Goal: Transaction & Acquisition: Purchase product/service

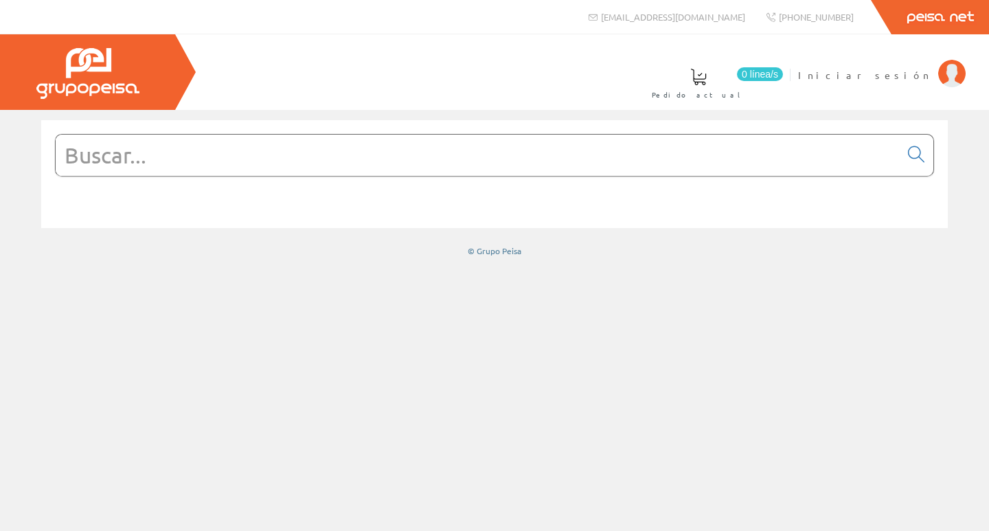
click at [291, 161] on input "text" at bounding box center [478, 155] width 844 height 41
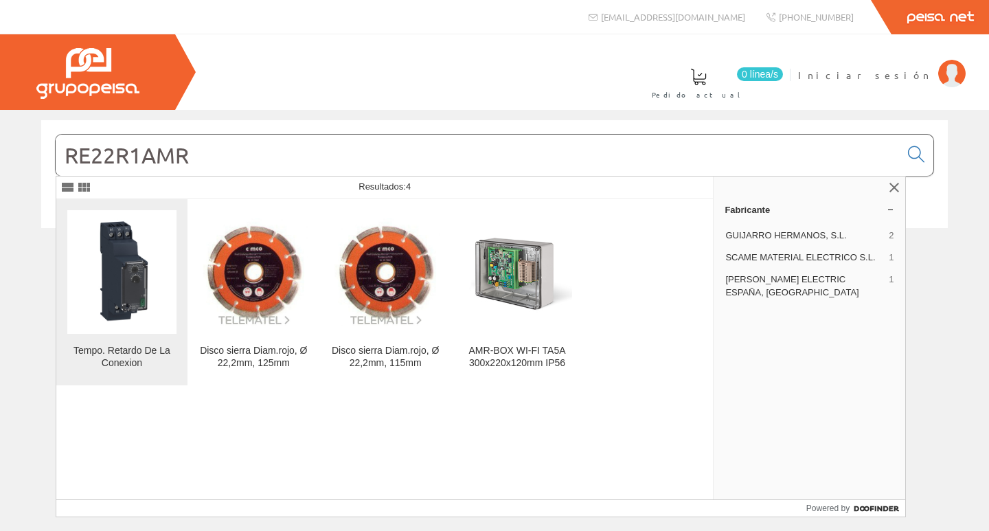
type input "RE22R1AMR"
click at [120, 291] on img at bounding box center [121, 272] width 109 height 109
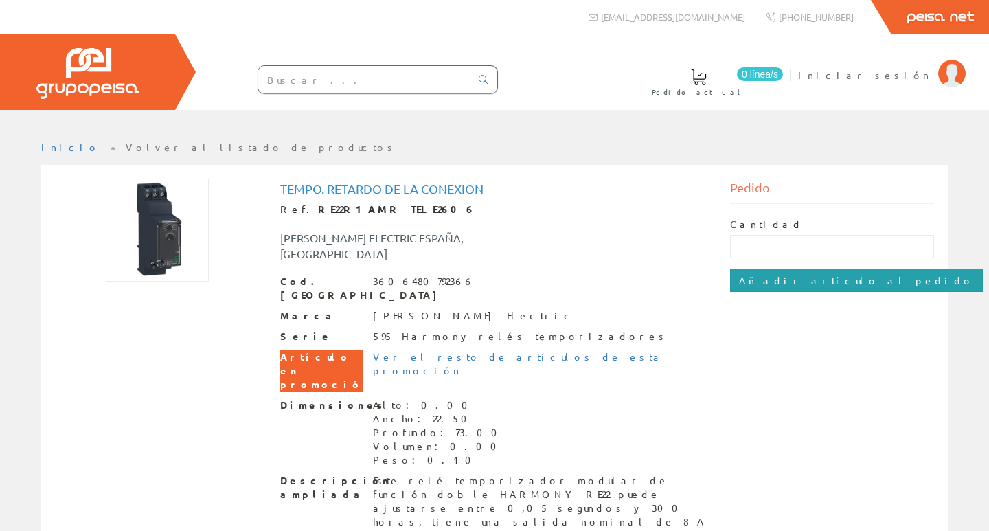
click at [788, 276] on input "Añadir artículo al pedido" at bounding box center [856, 280] width 253 height 23
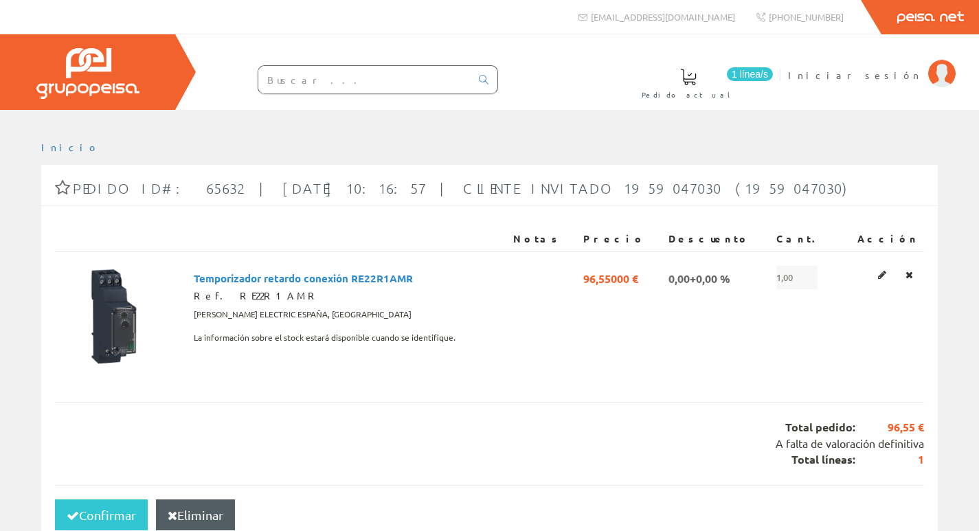
click at [415, 70] on input "text" at bounding box center [364, 79] width 212 height 27
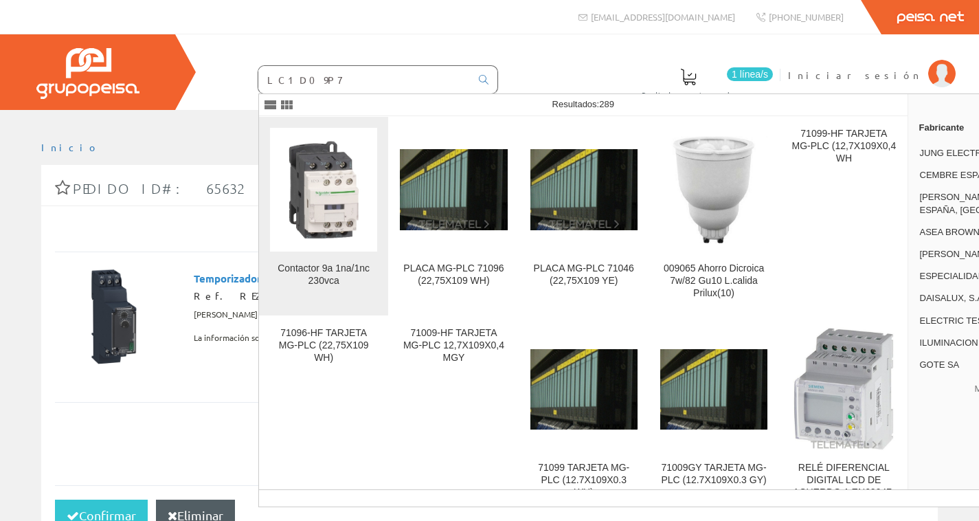
type input "LC1D09P7"
click at [331, 194] on img at bounding box center [323, 189] width 107 height 107
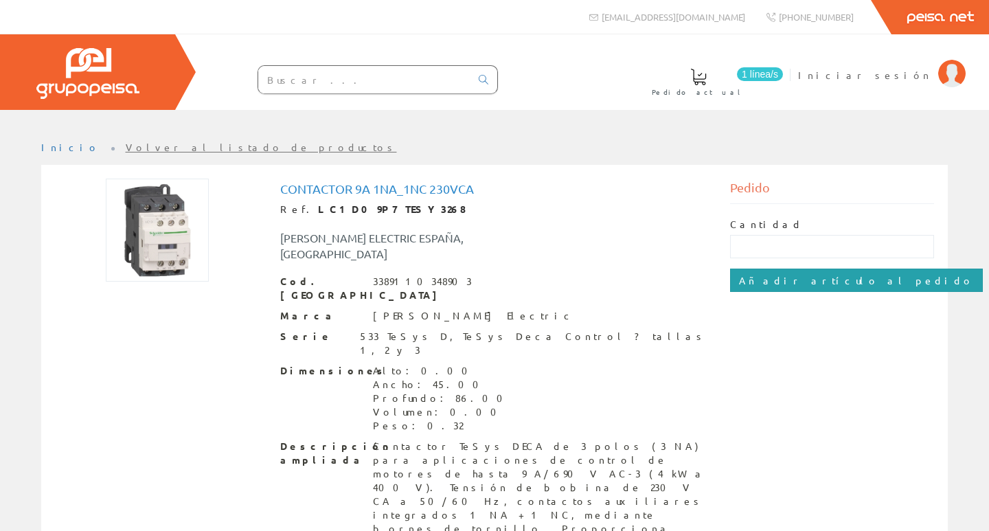
click at [769, 271] on input "Añadir artículo al pedido" at bounding box center [856, 280] width 253 height 23
